Goal: Information Seeking & Learning: Learn about a topic

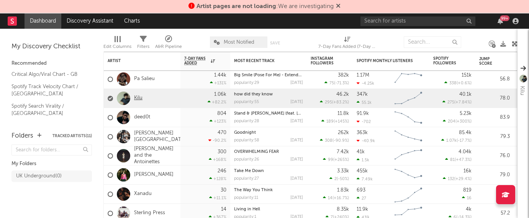
click at [136, 97] on link "Kilu" at bounding box center [138, 98] width 8 height 7
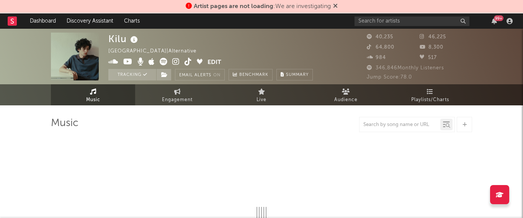
click at [335, 6] on icon at bounding box center [335, 6] width 5 height 6
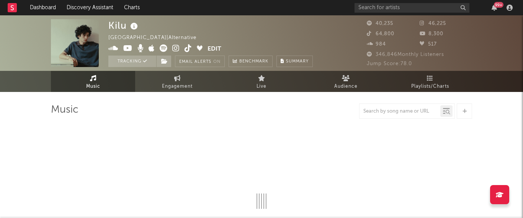
select select "6m"
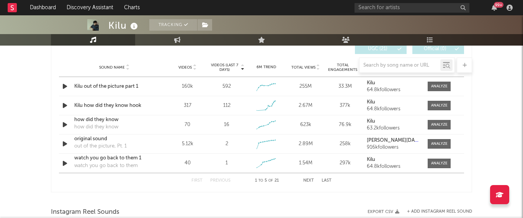
scroll to position [529, 0]
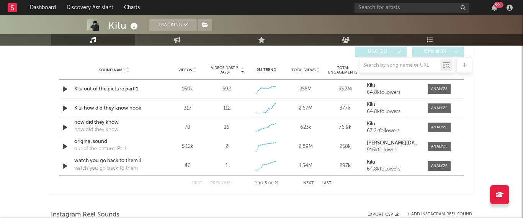
click at [228, 69] on div at bounding box center [261, 64] width 421 height 15
click at [441, 107] on div at bounding box center [439, 108] width 16 height 6
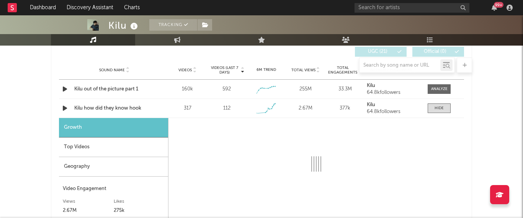
select select "1w"
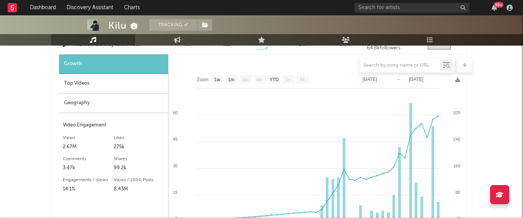
scroll to position [593, 0]
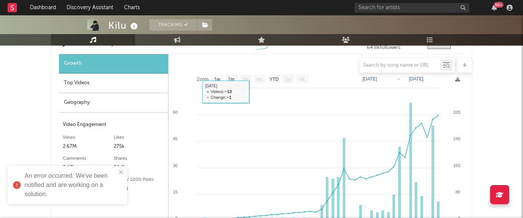
click at [113, 81] on div "Top Videos" at bounding box center [113, 83] width 109 height 20
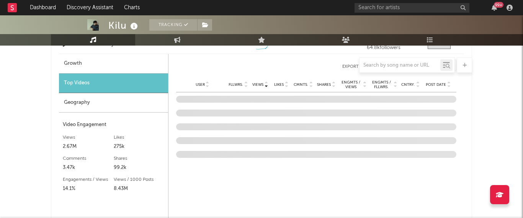
click at [442, 85] on span "Post Date" at bounding box center [436, 84] width 20 height 5
click at [113, 81] on div "Top Videos" at bounding box center [113, 83] width 109 height 20
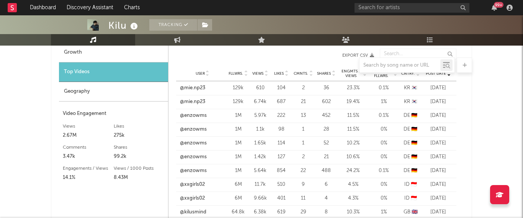
scroll to position [601, 0]
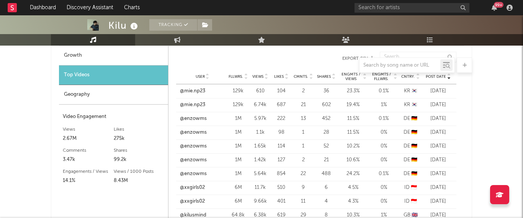
click at [442, 76] on span "Post Date" at bounding box center [436, 76] width 20 height 5
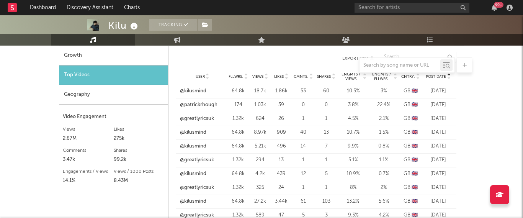
click at [442, 76] on span "Post Date" at bounding box center [436, 76] width 20 height 5
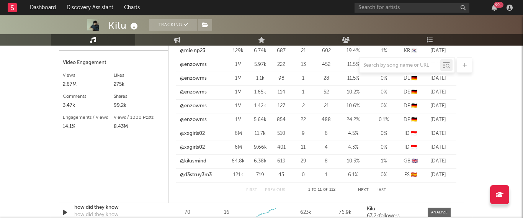
scroll to position [656, 0]
click at [362, 190] on button "Next" at bounding box center [363, 189] width 11 height 4
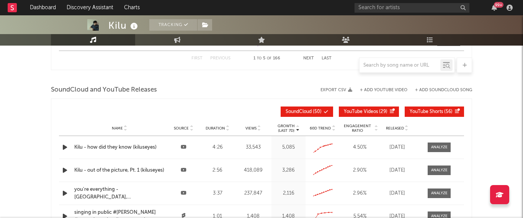
scroll to position [1044, 0]
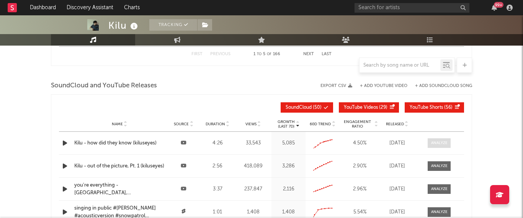
click at [435, 146] on span at bounding box center [439, 143] width 23 height 10
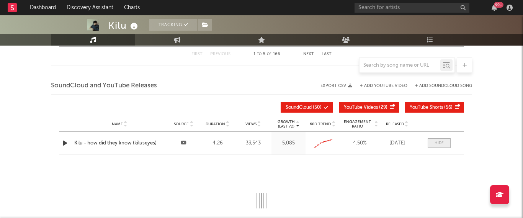
select select "All"
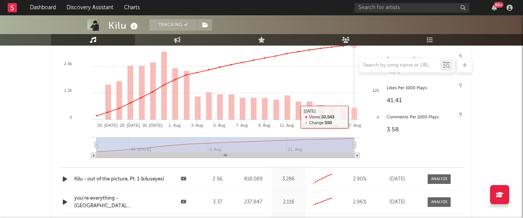
scroll to position [1295, 0]
